Goal: Task Accomplishment & Management: Manage account settings

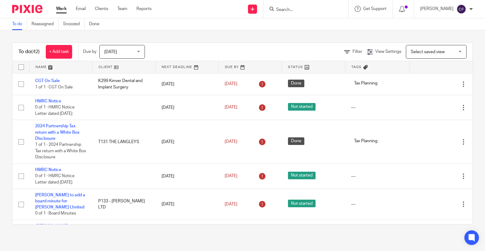
click at [293, 11] on input "Search" at bounding box center [303, 9] width 55 height 5
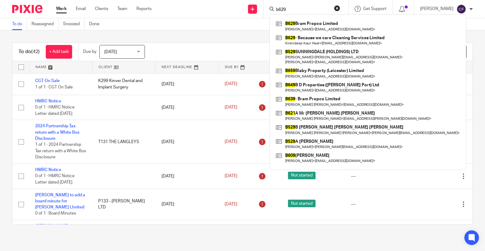
type input "b629"
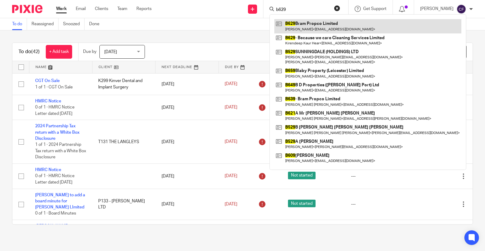
click at [312, 24] on link at bounding box center [367, 26] width 187 height 14
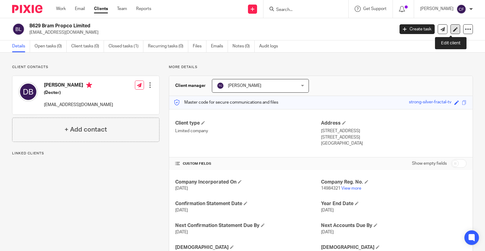
click at [453, 30] on icon at bounding box center [455, 29] width 5 height 5
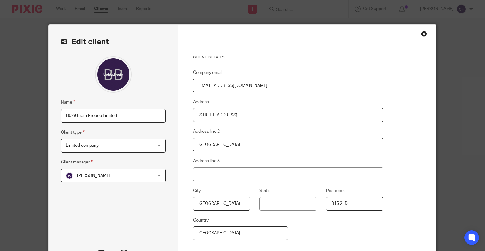
click at [73, 116] on input "B629 Bram Propco Limited" at bounding box center [113, 116] width 105 height 14
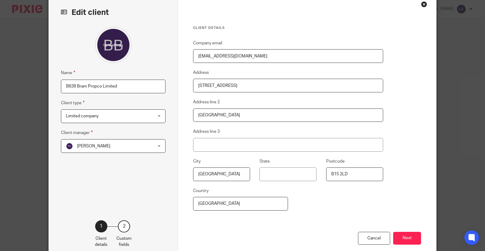
scroll to position [63, 0]
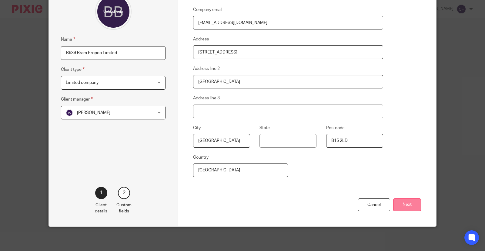
type input "B639 Bram Propco Limited"
click at [410, 204] on button "Next" at bounding box center [407, 204] width 28 height 13
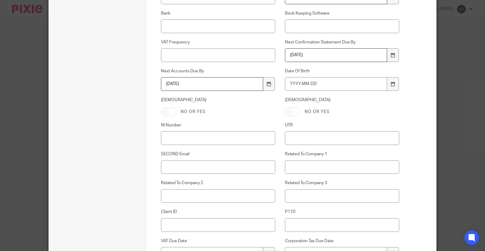
scroll to position [275, 0]
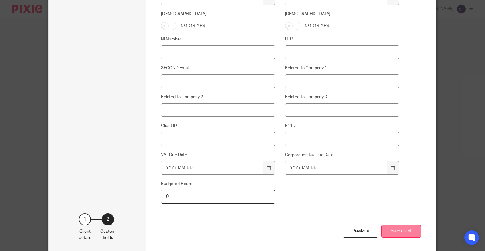
click at [396, 228] on button "Save client" at bounding box center [402, 230] width 40 height 13
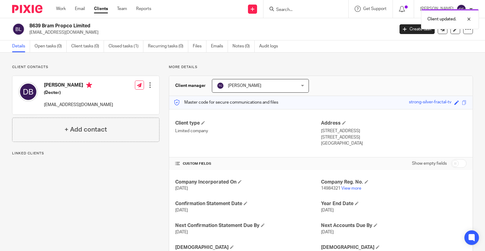
click at [307, 9] on div "Client updated." at bounding box center [361, 17] width 237 height 23
click at [292, 7] on div "Client updated." at bounding box center [361, 17] width 237 height 23
click at [289, 10] on div "Client updated." at bounding box center [361, 17] width 237 height 23
click at [291, 10] on input "Search" at bounding box center [303, 9] width 55 height 5
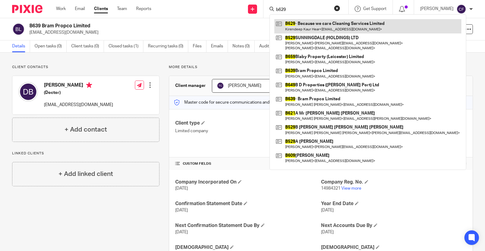
type input "b629"
click at [319, 25] on link at bounding box center [367, 26] width 187 height 14
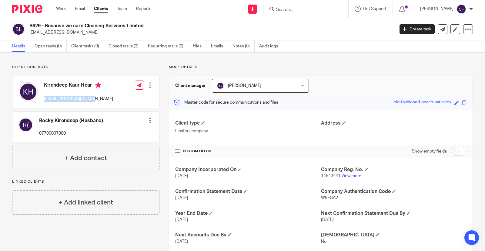
drag, startPoint x: 96, startPoint y: 99, endPoint x: 41, endPoint y: 98, distance: 55.2
click at [41, 98] on div "Kirendeep Kaur Hear [EMAIL_ADDRESS][DOMAIN_NAME]" at bounding box center [66, 92] width 95 height 26
copy p "[EMAIL_ADDRESS][DOMAIN_NAME]"
